Goal: Obtain resource: Download file/media

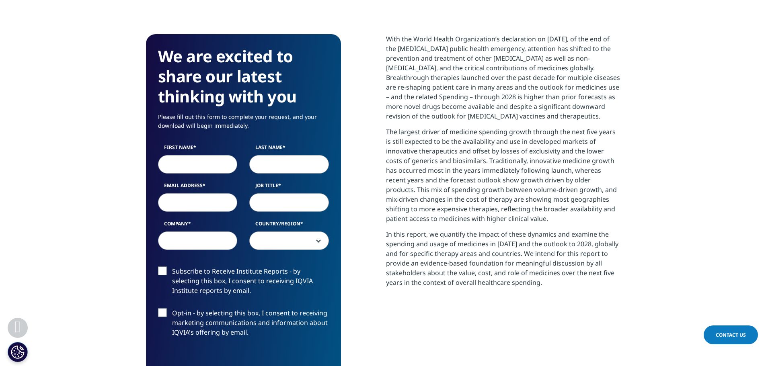
scroll to position [445, 475]
click at [219, 166] on input "First Name" at bounding box center [198, 164] width 80 height 19
type input "Щ"
type input "Olga"
click at [269, 168] on input "Last Name" at bounding box center [289, 164] width 80 height 19
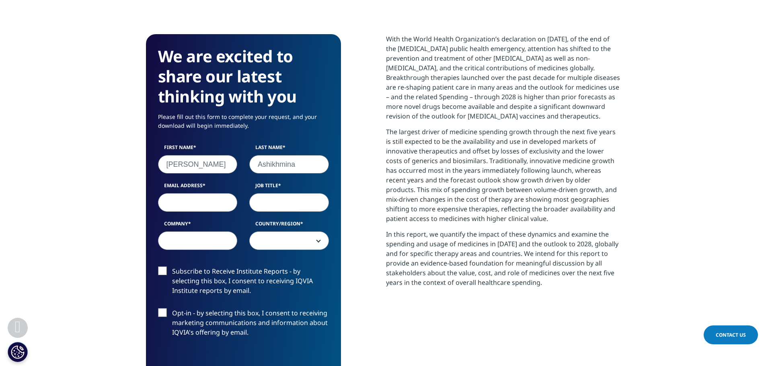
type input "Ashikhmina"
click at [210, 196] on input "Email Address" at bounding box center [198, 202] width 80 height 19
type input "o.ashikhmina@gmail.com"
click at [278, 207] on input "Job Title" at bounding box center [289, 202] width 80 height 19
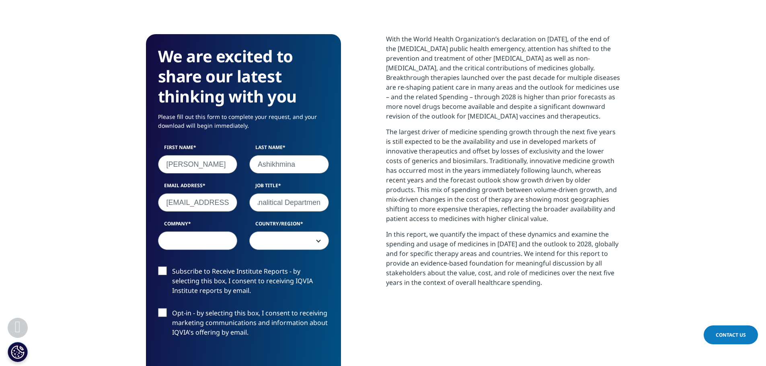
scroll to position [0, 33]
type input "Head of Analitical Department"
click at [211, 241] on input "Company" at bounding box center [198, 241] width 80 height 19
type input "Biocodex"
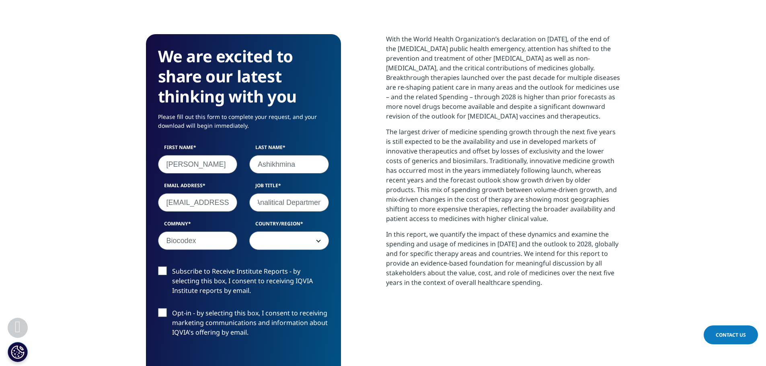
scroll to position [0, 33]
click at [284, 202] on input "Head of Analitical Department" at bounding box center [289, 202] width 80 height 19
type input "Head of Department"
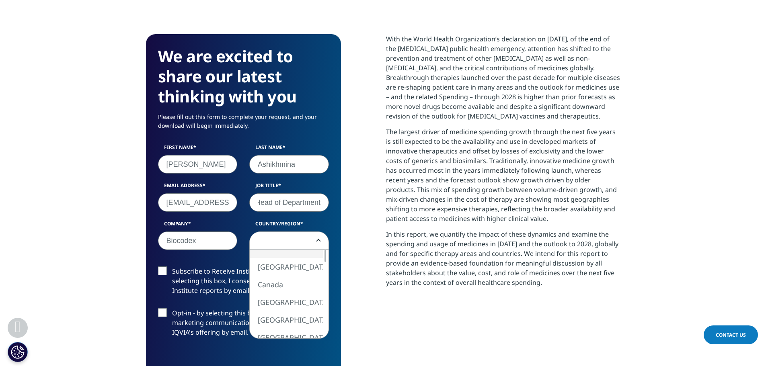
click at [321, 236] on span at bounding box center [289, 241] width 79 height 19
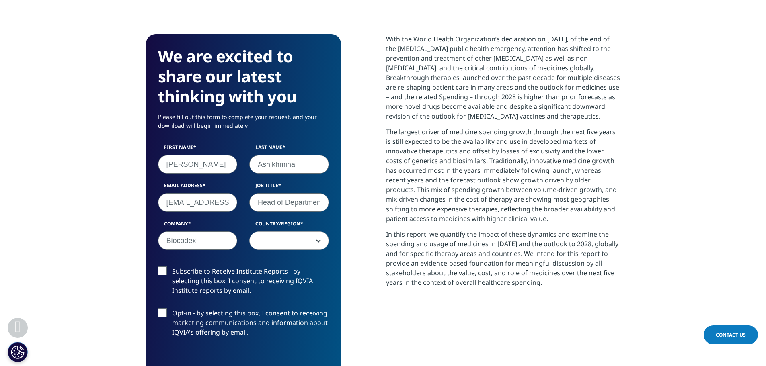
click at [294, 242] on span at bounding box center [289, 241] width 79 height 19
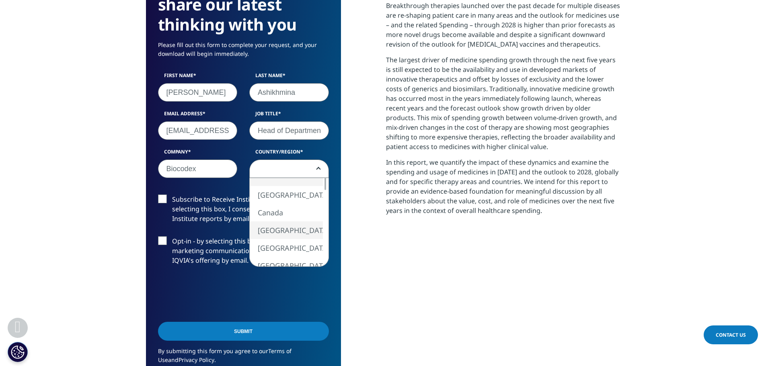
scroll to position [402, 0]
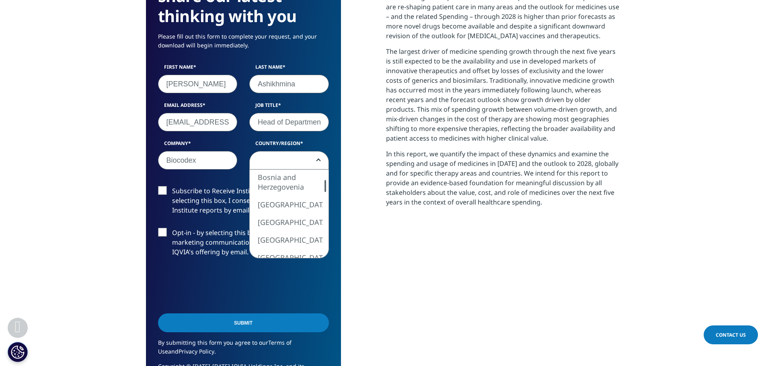
click at [324, 190] on div at bounding box center [325, 186] width 6 height 12
select select "France"
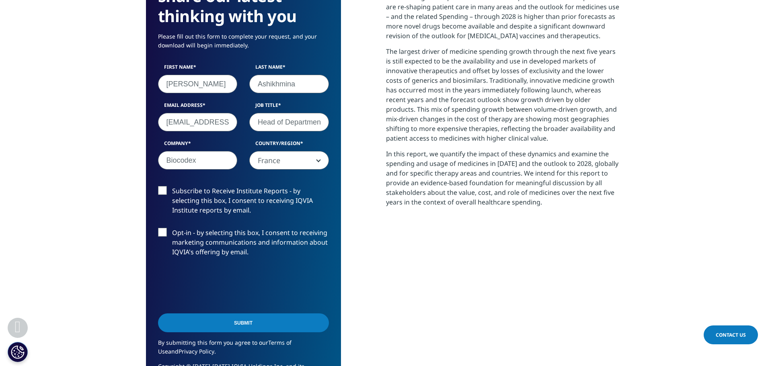
click at [167, 191] on label "Subscribe to Receive Institute Reports - by selecting this box, I consent to re…" at bounding box center [243, 202] width 171 height 33
click at [172, 186] on input "Subscribe to Receive Institute Reports - by selecting this box, I consent to re…" at bounding box center [172, 186] width 0 height 0
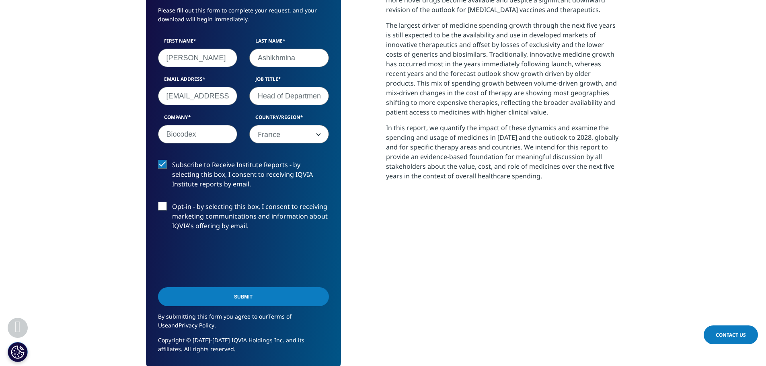
scroll to position [442, 0]
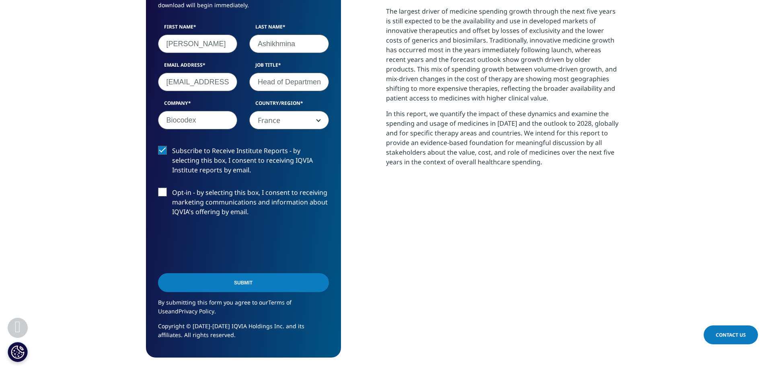
click at [272, 284] on input "Submit" at bounding box center [243, 283] width 171 height 19
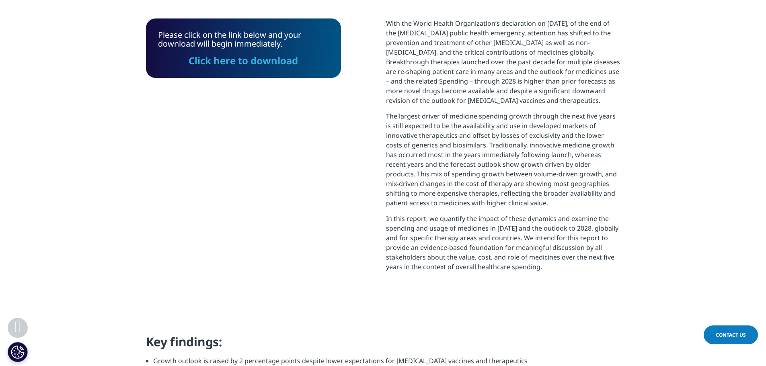
scroll to position [247, 0]
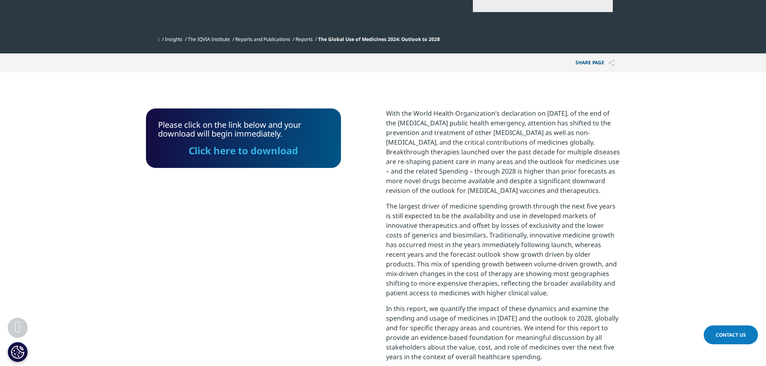
click at [231, 150] on link "Click here to download" at bounding box center [243, 150] width 109 height 13
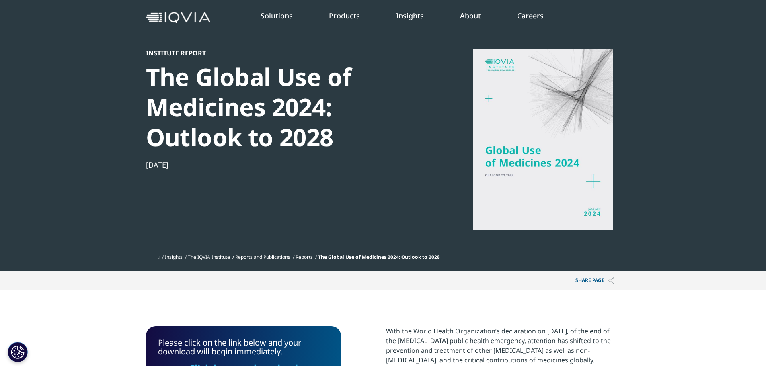
scroll to position [6, 0]
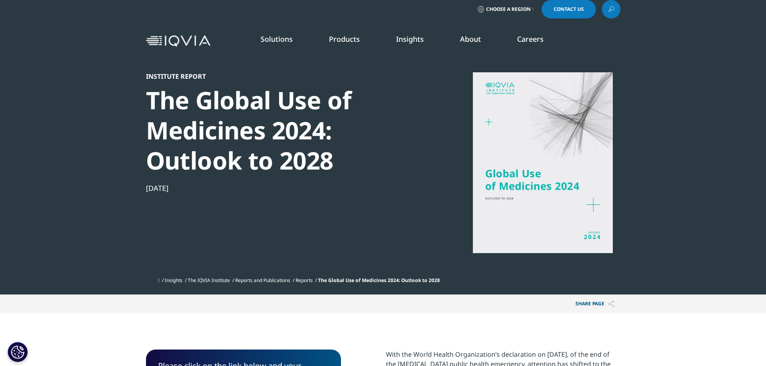
click at [268, 283] on link "Reports and Publications" at bounding box center [262, 280] width 55 height 7
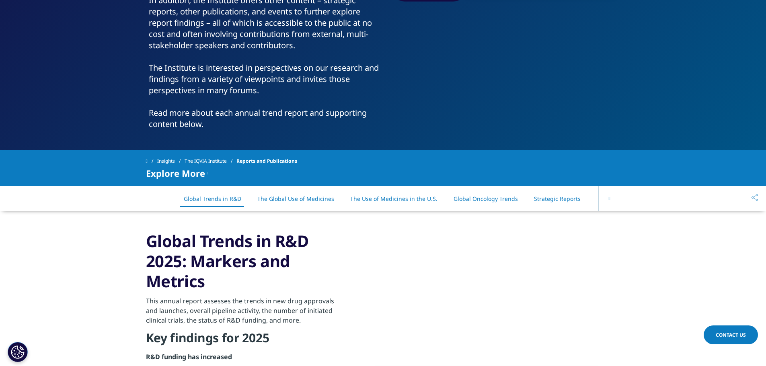
click at [564, 197] on link "Strategic Reports" at bounding box center [557, 199] width 47 height 8
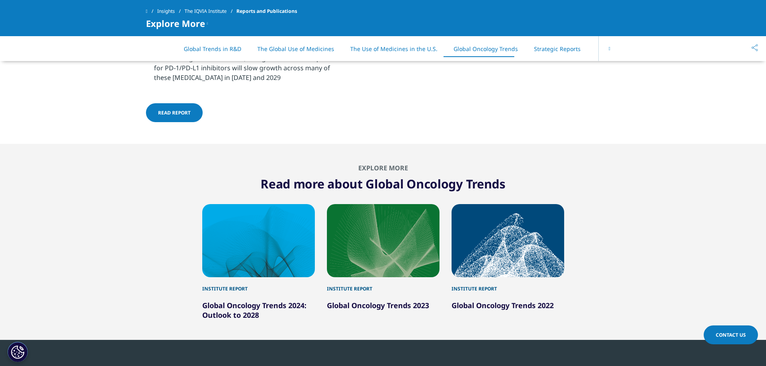
scroll to position [3583, 0]
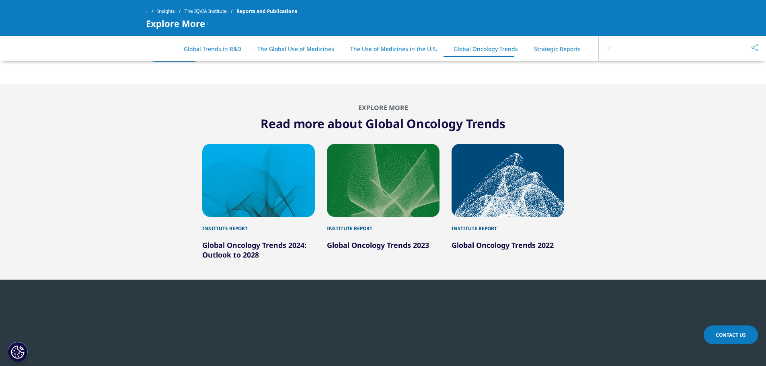
click at [224, 244] on link "Global Oncology Trends 2024: Outlook to 2028" at bounding box center [254, 250] width 104 height 19
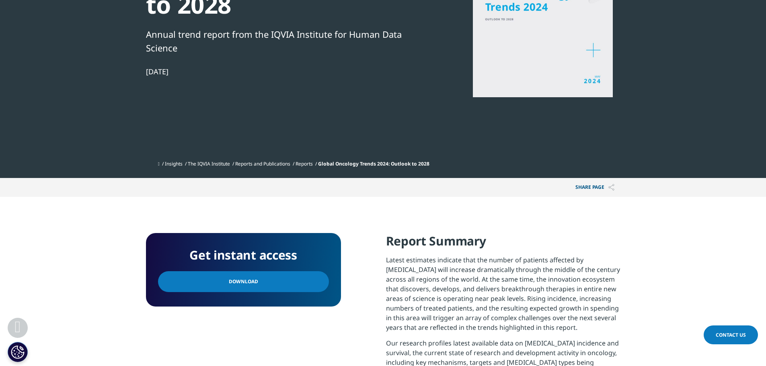
scroll to position [201, 0]
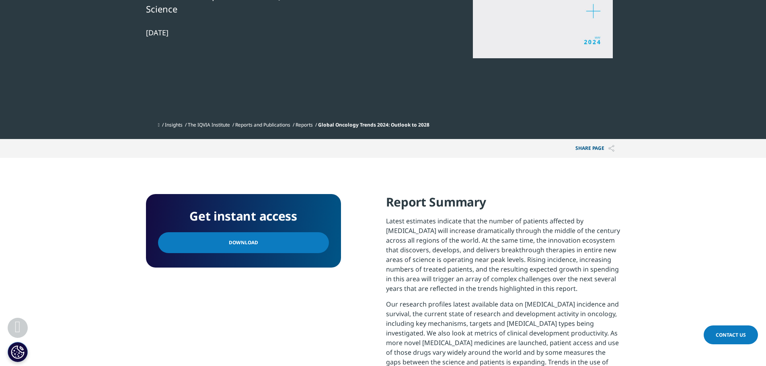
click at [282, 249] on link "Download" at bounding box center [243, 243] width 171 height 21
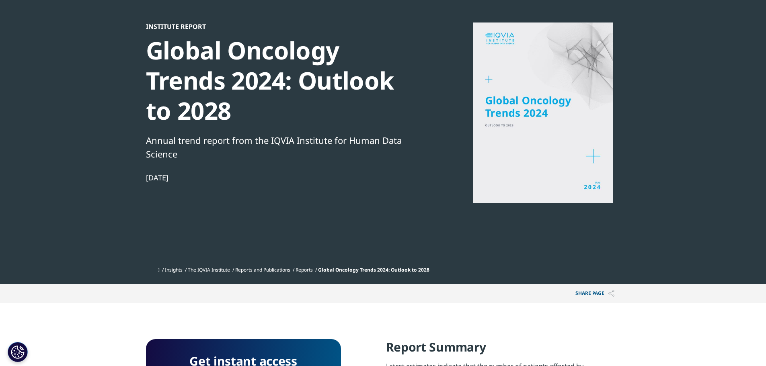
scroll to position [0, 0]
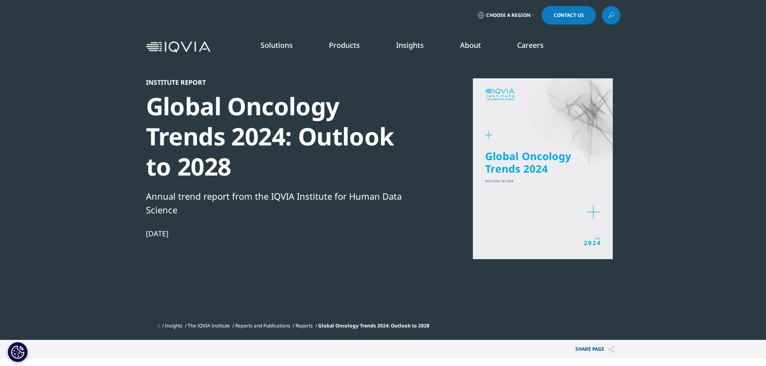
click at [616, 17] on link at bounding box center [611, 15] width 19 height 19
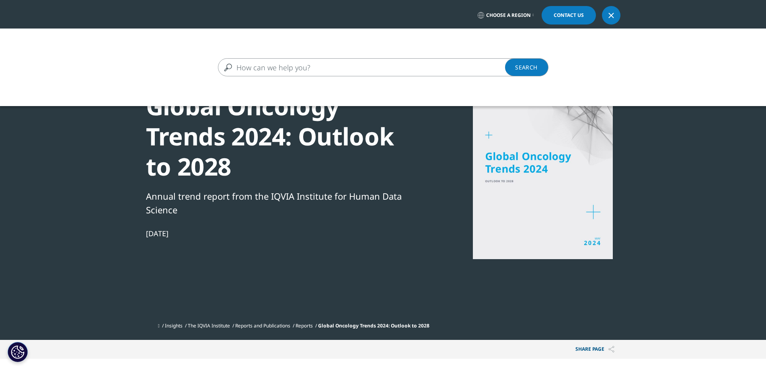
click at [282, 71] on input "Search" at bounding box center [371, 67] width 307 height 18
type input "rlt"
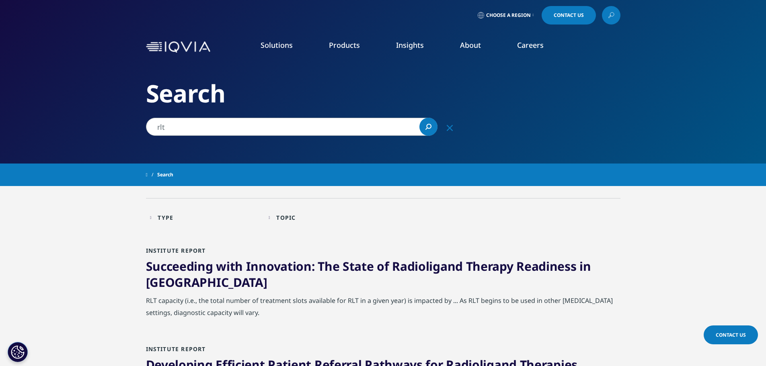
click at [187, 134] on input "rlt" at bounding box center [292, 127] width 292 height 18
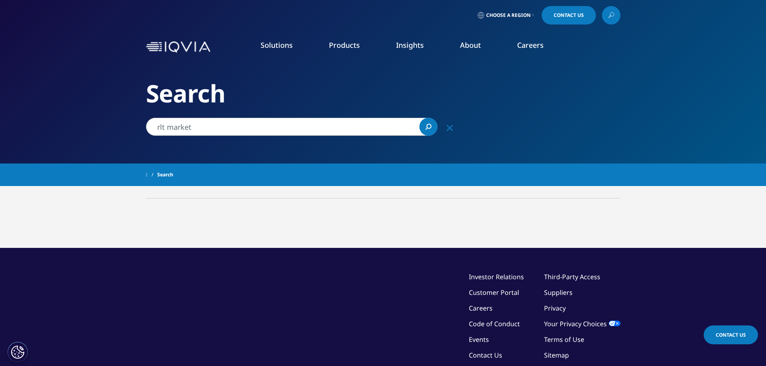
click at [200, 129] on input "rlt market" at bounding box center [292, 127] width 292 height 18
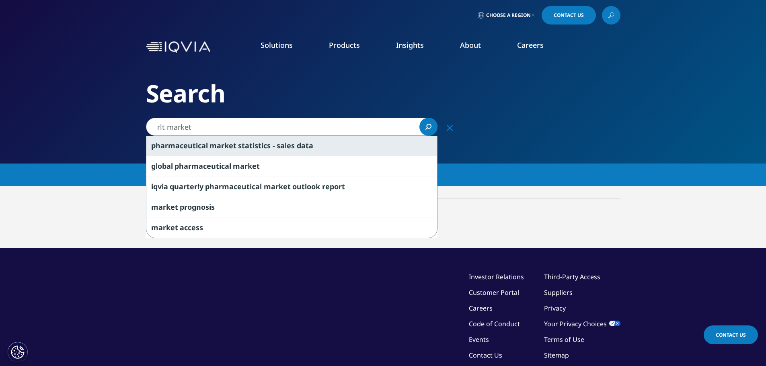
click at [202, 144] on span "pharmaceutical" at bounding box center [179, 146] width 57 height 10
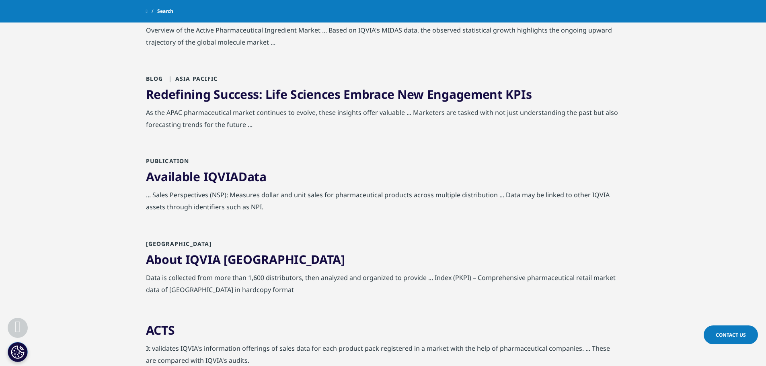
scroll to position [40, 0]
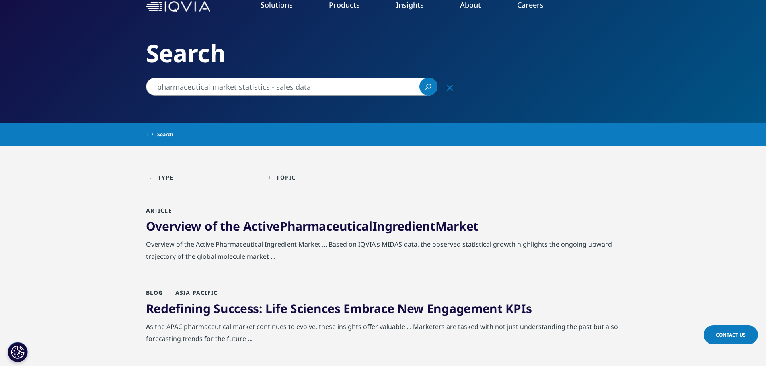
click at [153, 86] on input "pharmaceutical market statistics - sales data" at bounding box center [292, 87] width 292 height 18
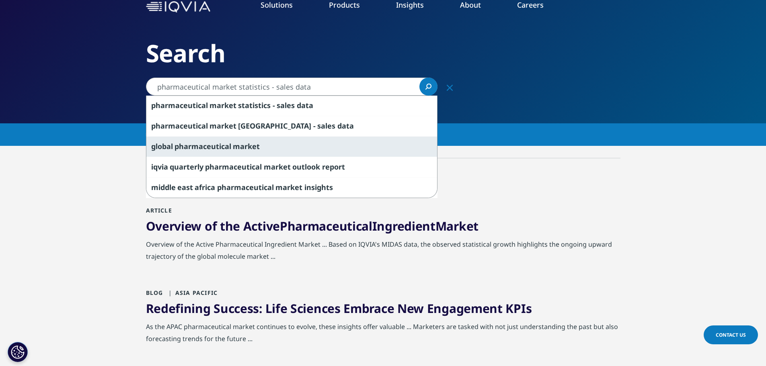
click at [161, 146] on span "global" at bounding box center [162, 147] width 22 height 10
type input "global pharmaceutical market"
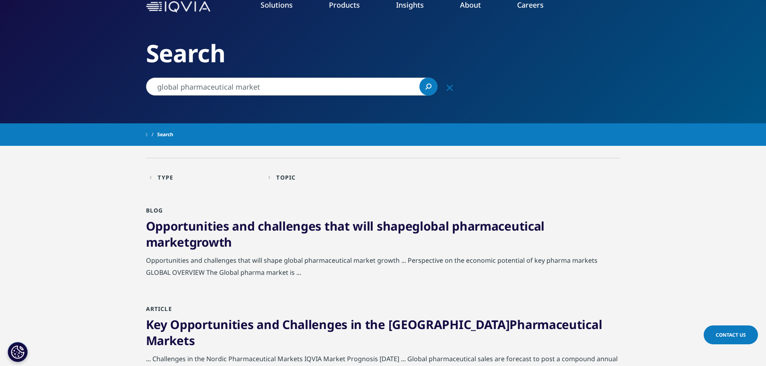
scroll to position [80, 0]
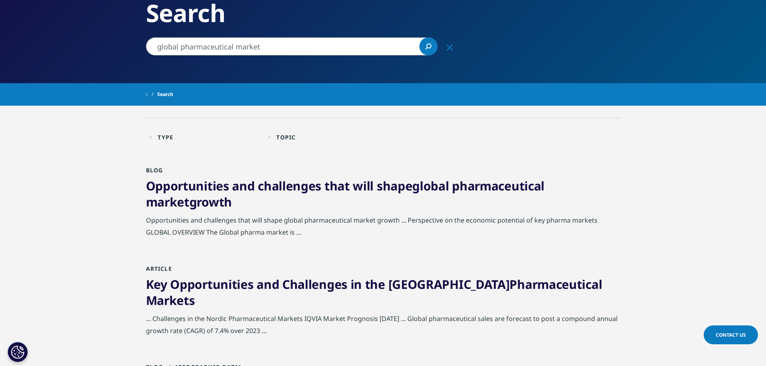
click at [167, 189] on link "Opportunities and challenges that will shape global pharmaceutical market growth" at bounding box center [345, 194] width 399 height 33
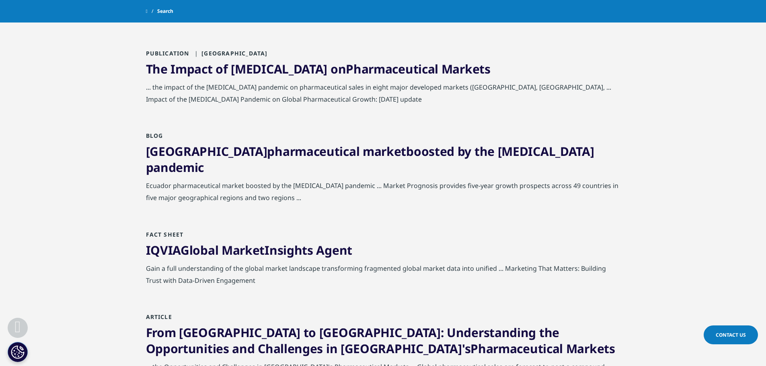
scroll to position [724, 0]
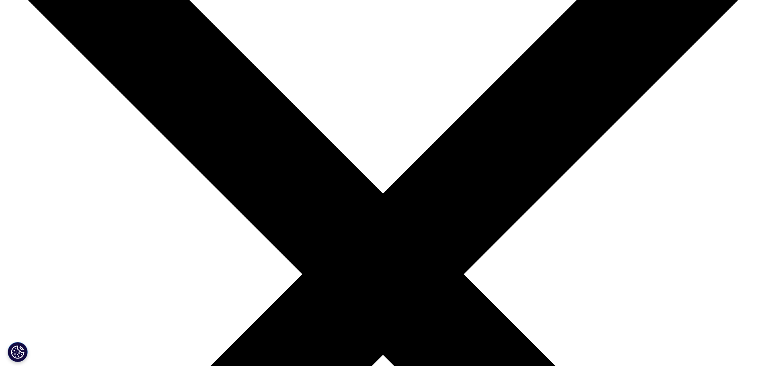
scroll to position [121, 0]
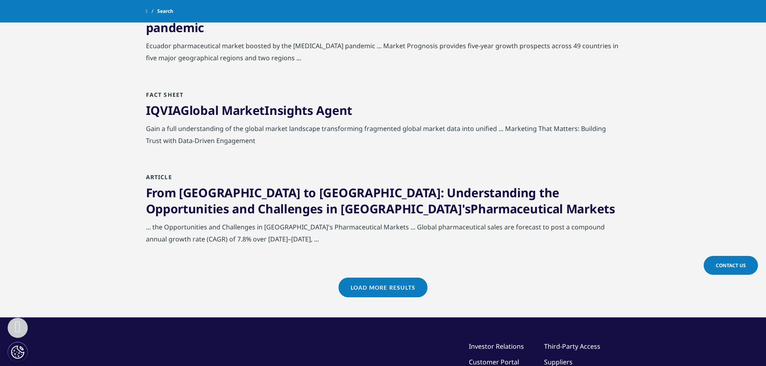
scroll to position [867, 0]
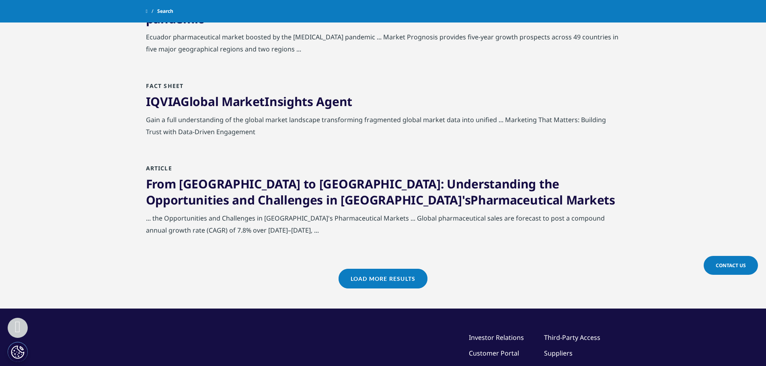
click at [315, 93] on link "IQVIA Global Market Insights Agent" at bounding box center [249, 101] width 206 height 16
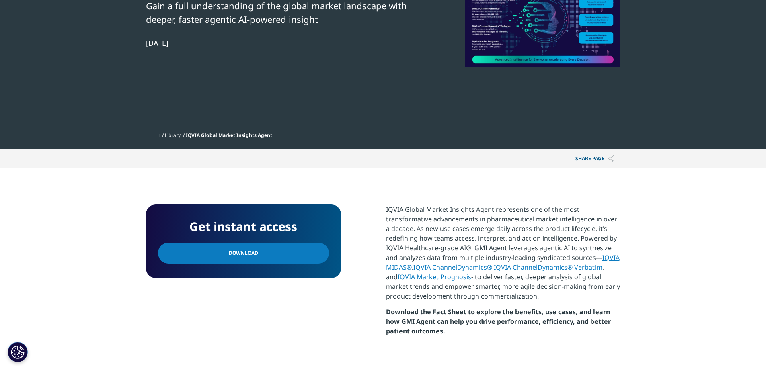
scroll to position [161, 0]
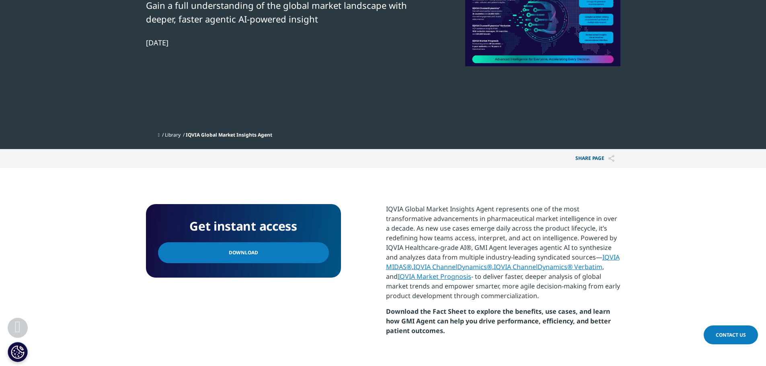
click at [270, 256] on link "Download" at bounding box center [243, 253] width 171 height 21
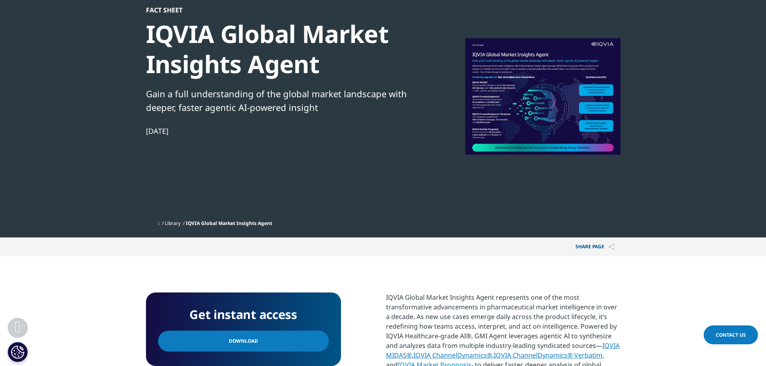
scroll to position [0, 0]
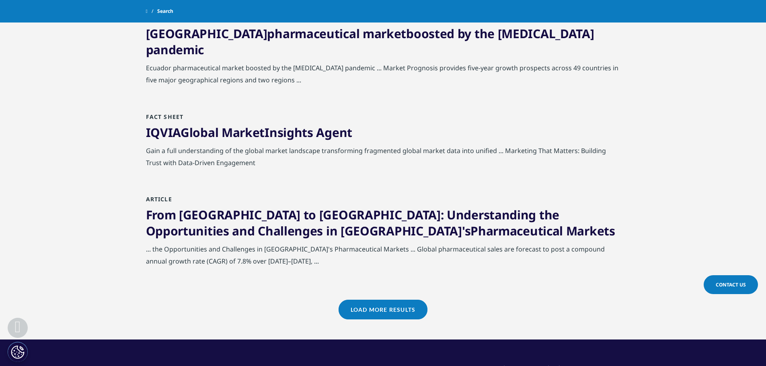
scroll to position [848, 0]
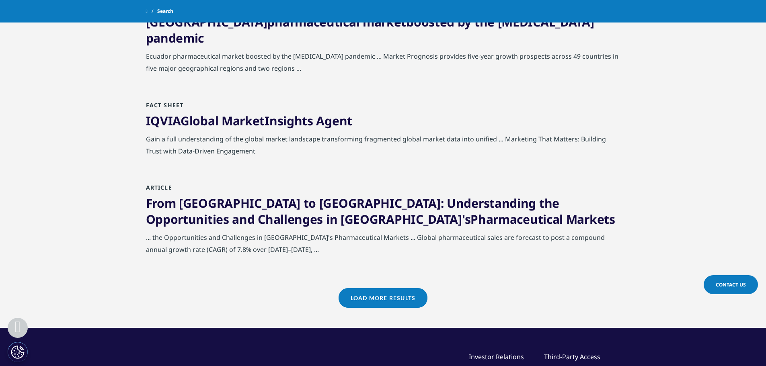
click at [383, 288] on link "Load More Results" at bounding box center [383, 298] width 89 height 20
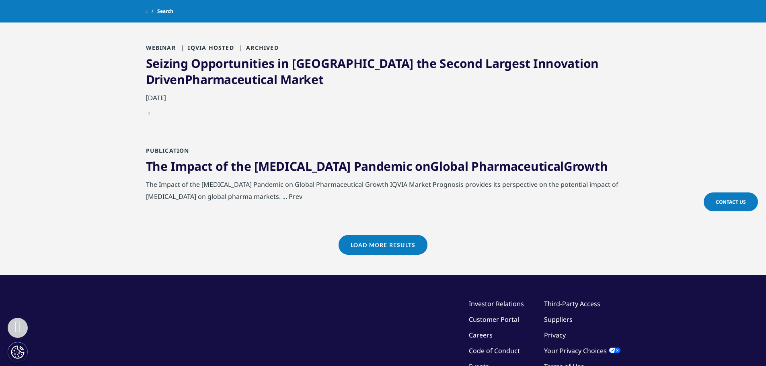
scroll to position [1813, 0]
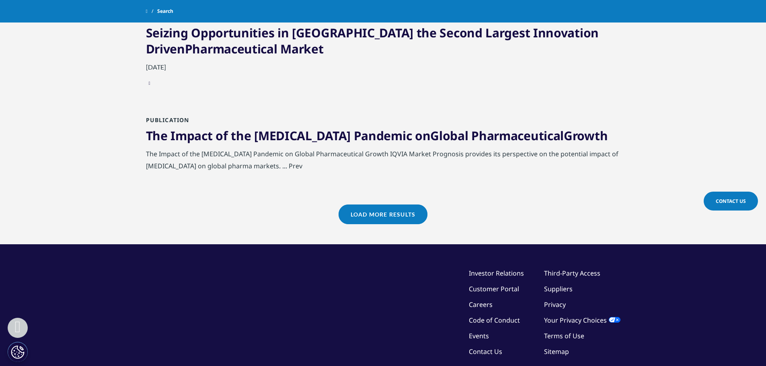
click at [406, 205] on link "Load More Results" at bounding box center [383, 215] width 89 height 20
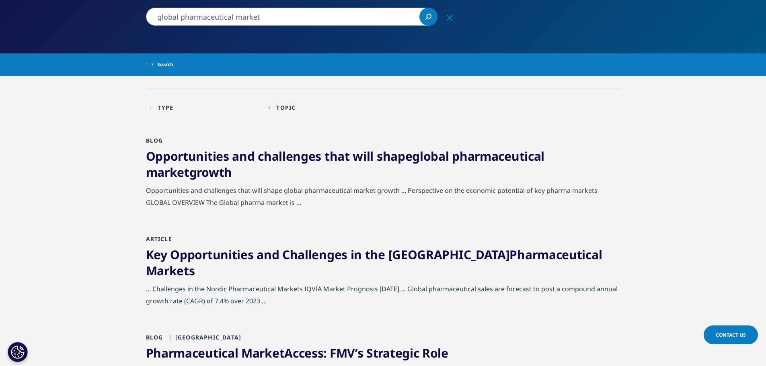
scroll to position [121, 0]
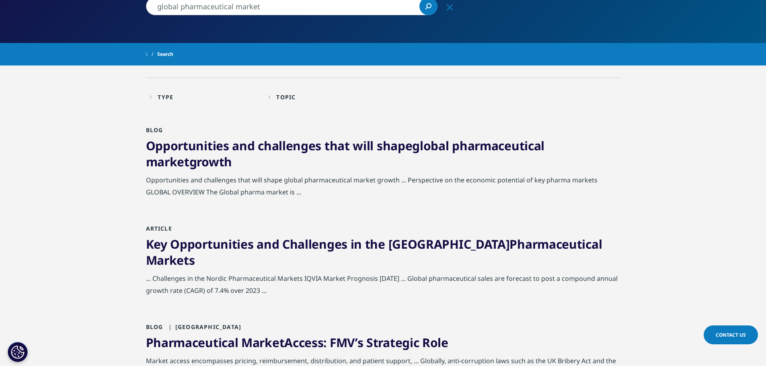
click at [459, 149] on span "pharmaceutical" at bounding box center [498, 146] width 93 height 16
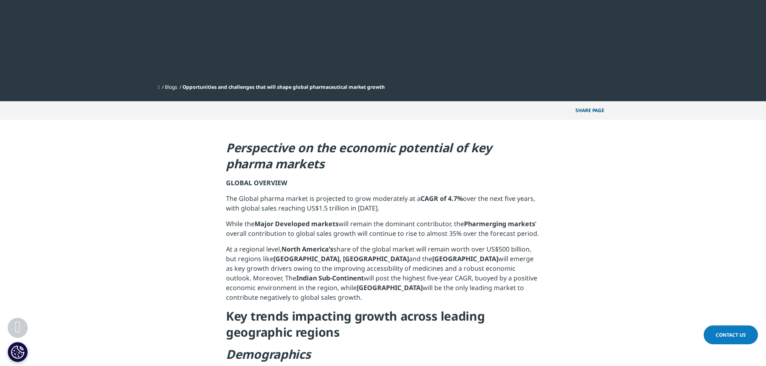
scroll to position [201, 0]
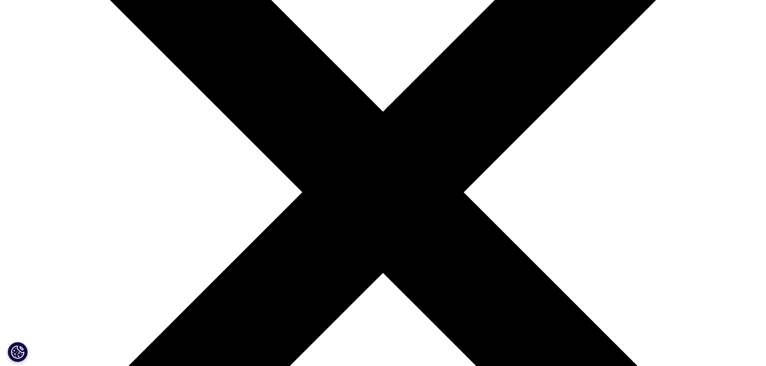
scroll to position [201, 0]
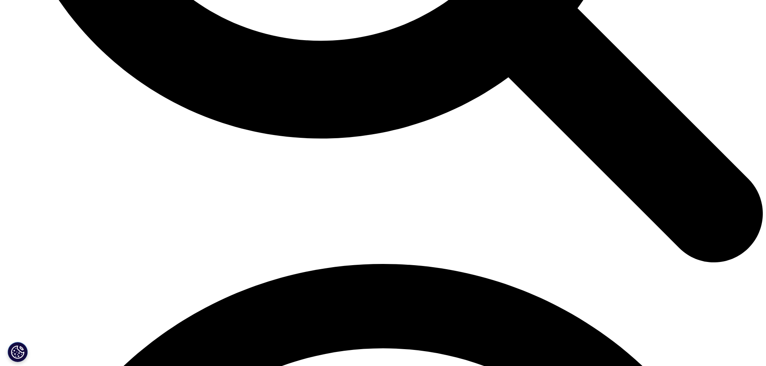
scroll to position [1405, 0]
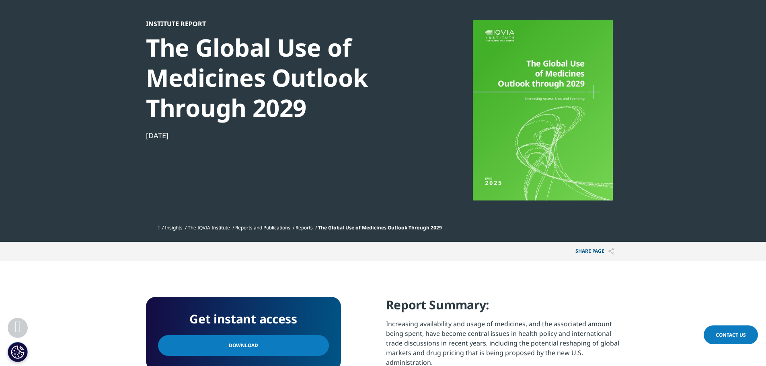
scroll to position [201, 0]
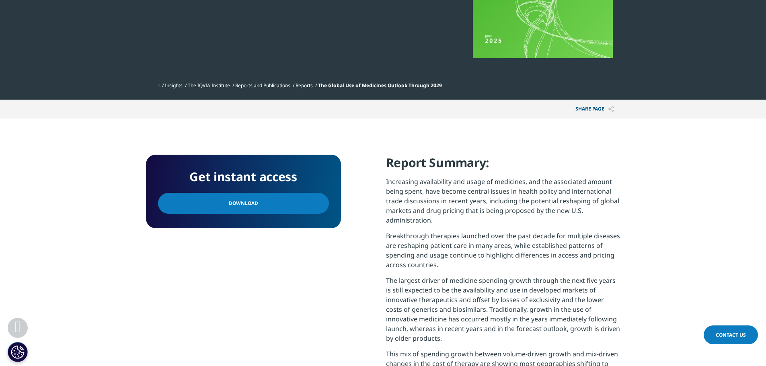
click at [259, 199] on link "Download" at bounding box center [243, 203] width 171 height 21
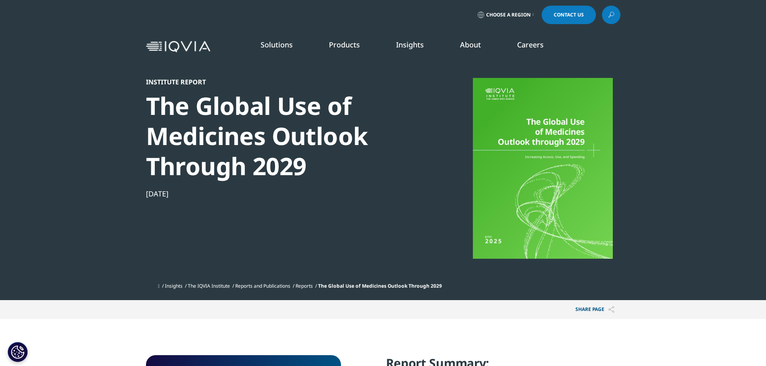
scroll to position [0, 0]
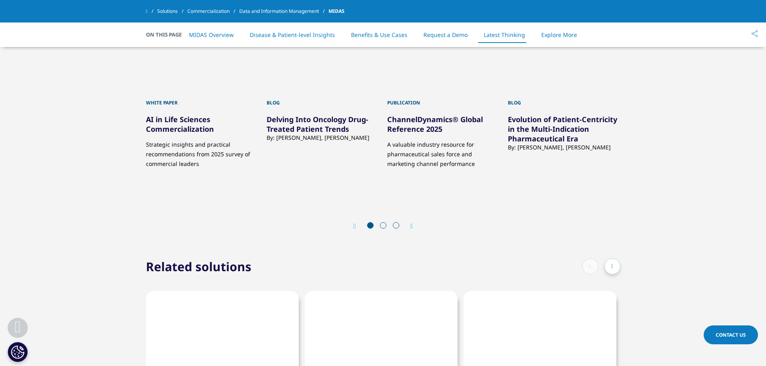
scroll to position [3097, 0]
